Goal: Task Accomplishment & Management: Manage account settings

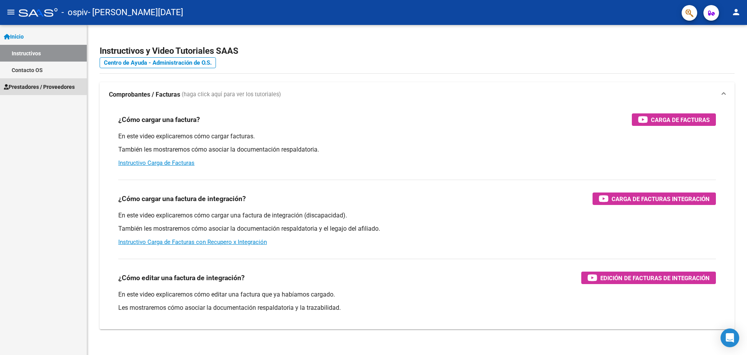
click at [40, 83] on span "Prestadores / Proveedores" at bounding box center [39, 87] width 71 height 9
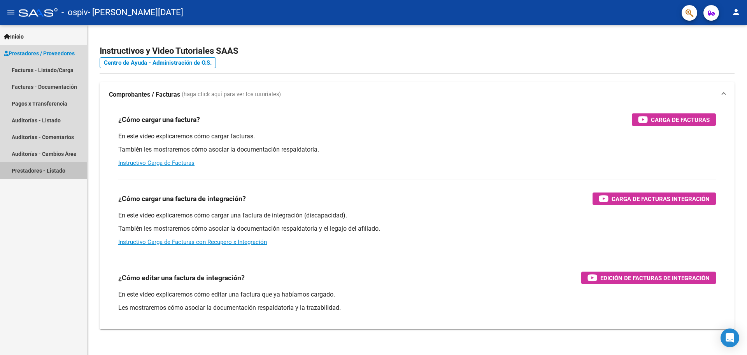
click at [40, 174] on link "Prestadores - Listado" at bounding box center [43, 170] width 87 height 17
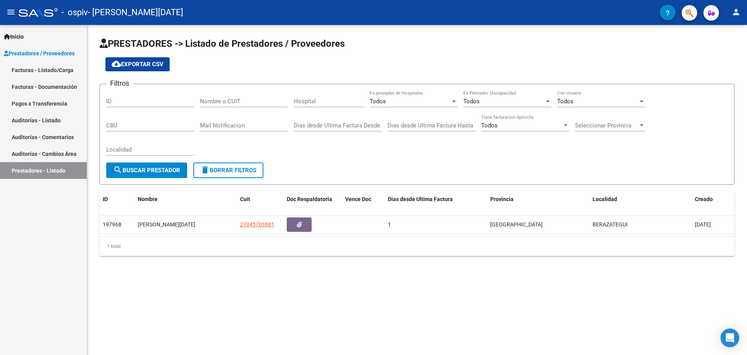
click at [44, 58] on link "Prestadores / Proveedores" at bounding box center [43, 53] width 87 height 17
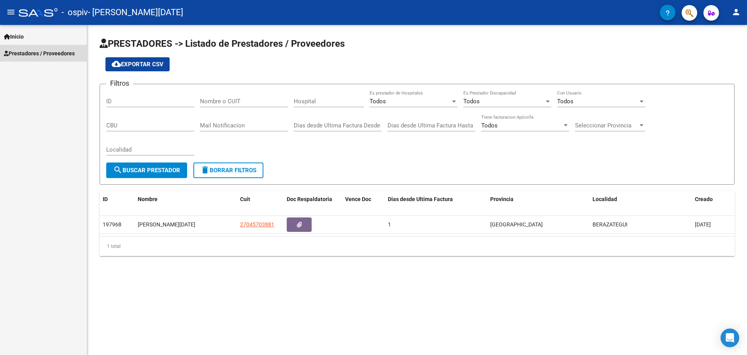
click at [44, 58] on link "Prestadores / Proveedores" at bounding box center [43, 53] width 87 height 17
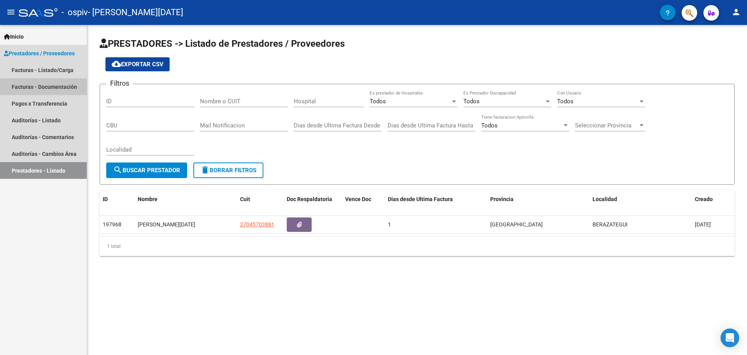
click at [39, 83] on link "Facturas - Documentación" at bounding box center [43, 86] width 87 height 17
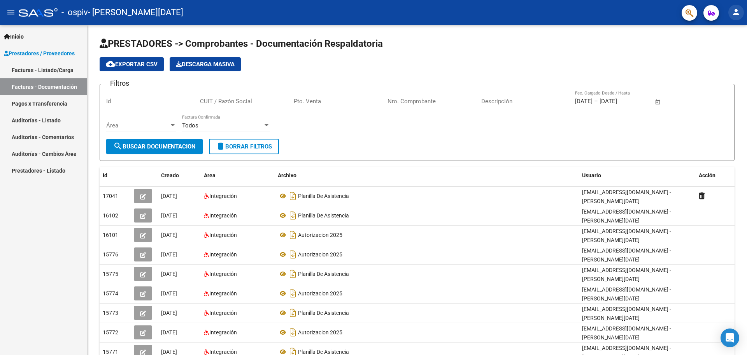
click at [738, 18] on button "person" at bounding box center [737, 13] width 16 height 16
click at [726, 28] on button "person Mi Perfil" at bounding box center [720, 32] width 47 height 19
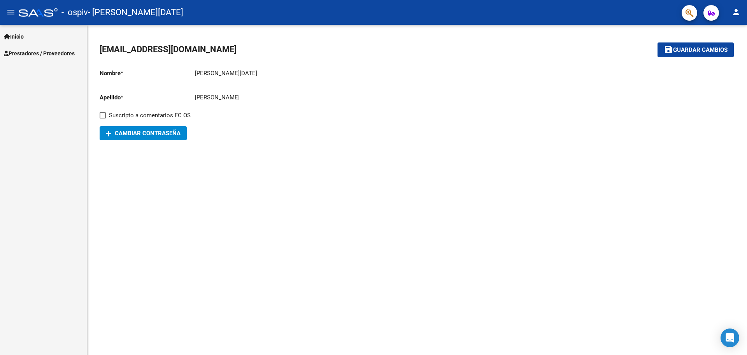
click at [114, 48] on span "[EMAIL_ADDRESS][DOMAIN_NAME]" at bounding box center [168, 49] width 137 height 10
drag, startPoint x: 99, startPoint y: 49, endPoint x: 213, endPoint y: 54, distance: 114.2
click at [213, 54] on div "[EMAIL_ADDRESS][DOMAIN_NAME] save Guardar cambios Nombre * [PERSON_NAME][DATE] …" at bounding box center [417, 92] width 660 height 134
click at [231, 137] on div "add Cambiar Contraseña" at bounding box center [259, 133] width 318 height 14
